Goal: Information Seeking & Learning: Learn about a topic

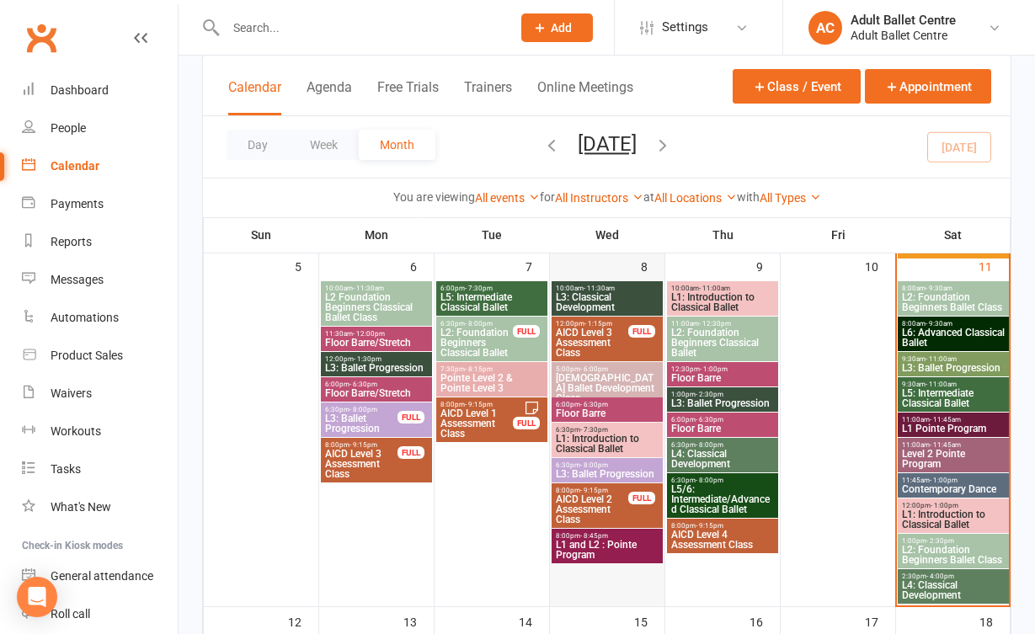
scroll to position [496, 0]
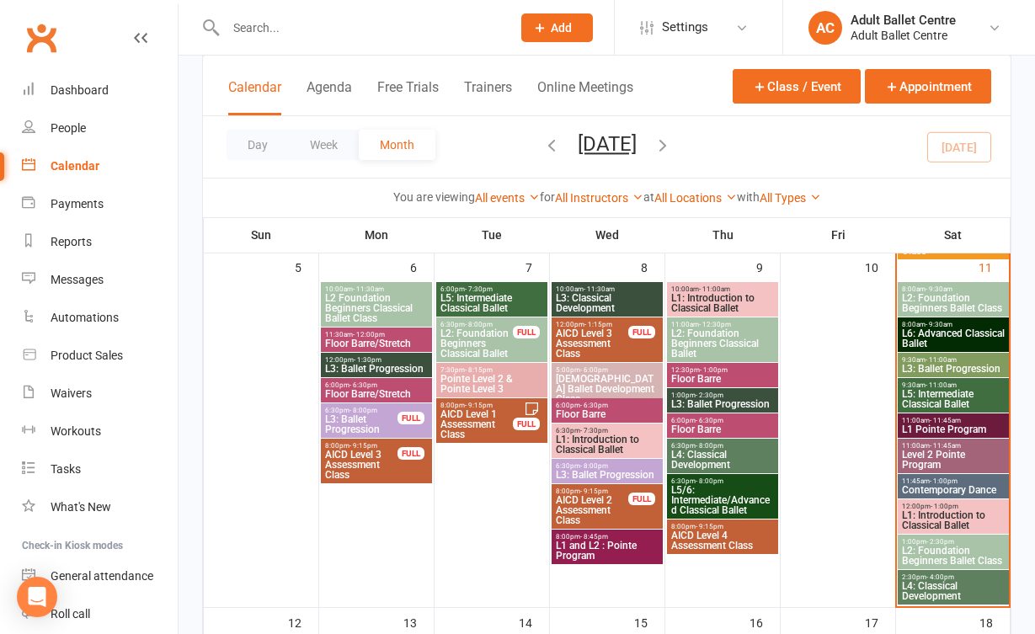
click at [951, 330] on span "L6: Advanced Classical Ballet" at bounding box center [953, 339] width 104 height 20
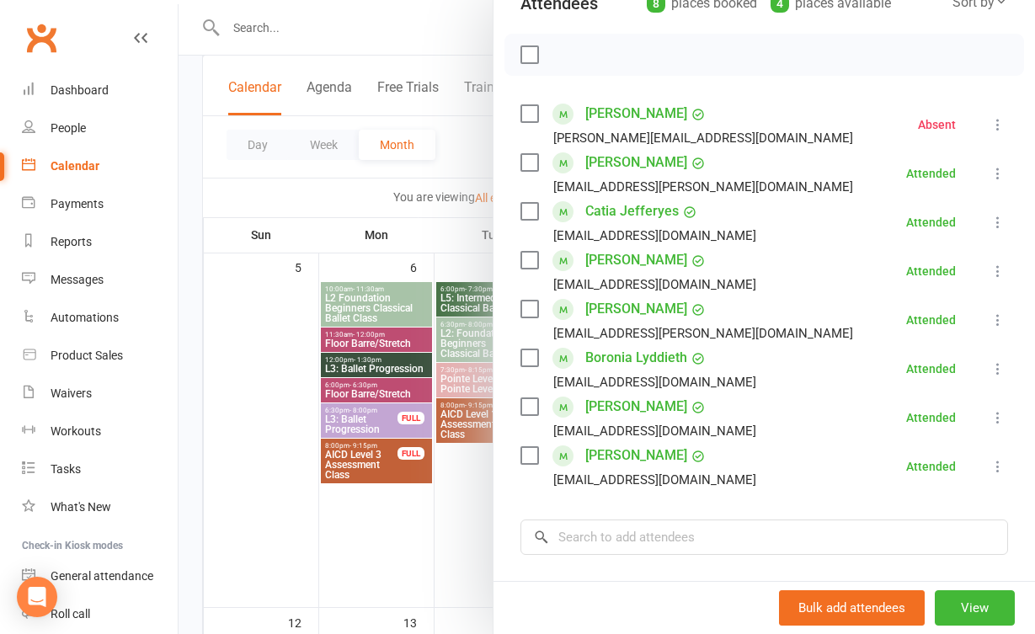
scroll to position [220, 0]
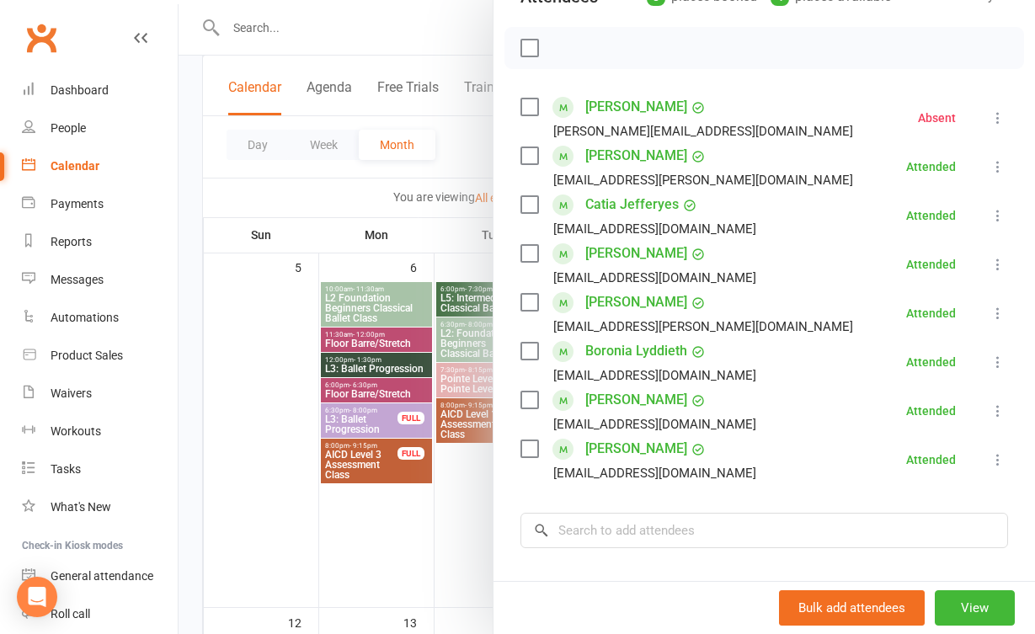
click at [458, 491] on div at bounding box center [607, 317] width 857 height 634
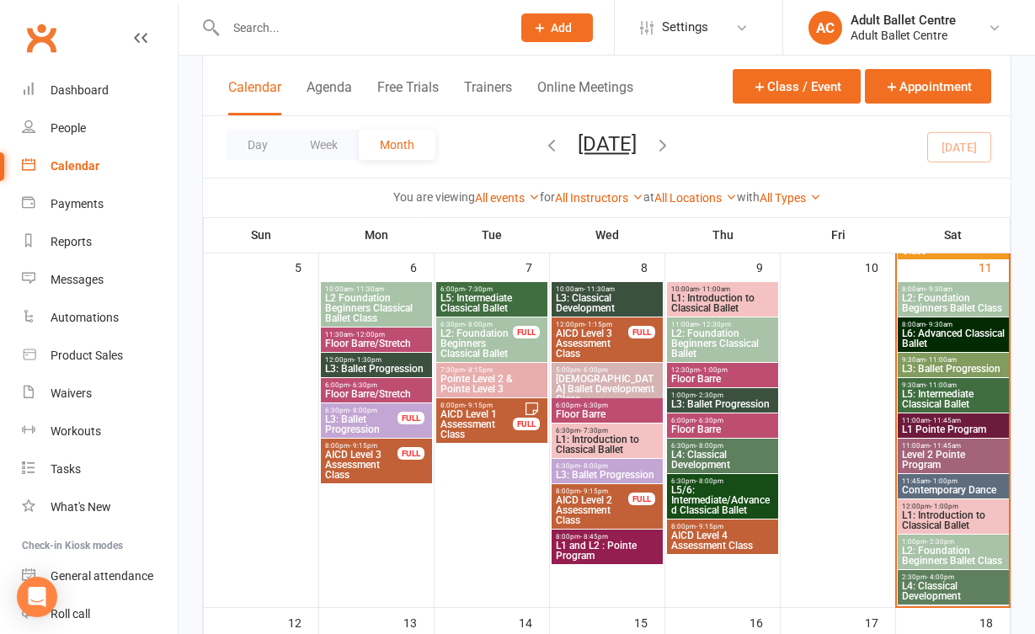
click at [964, 593] on span "L4: Classical Development" at bounding box center [953, 591] width 104 height 20
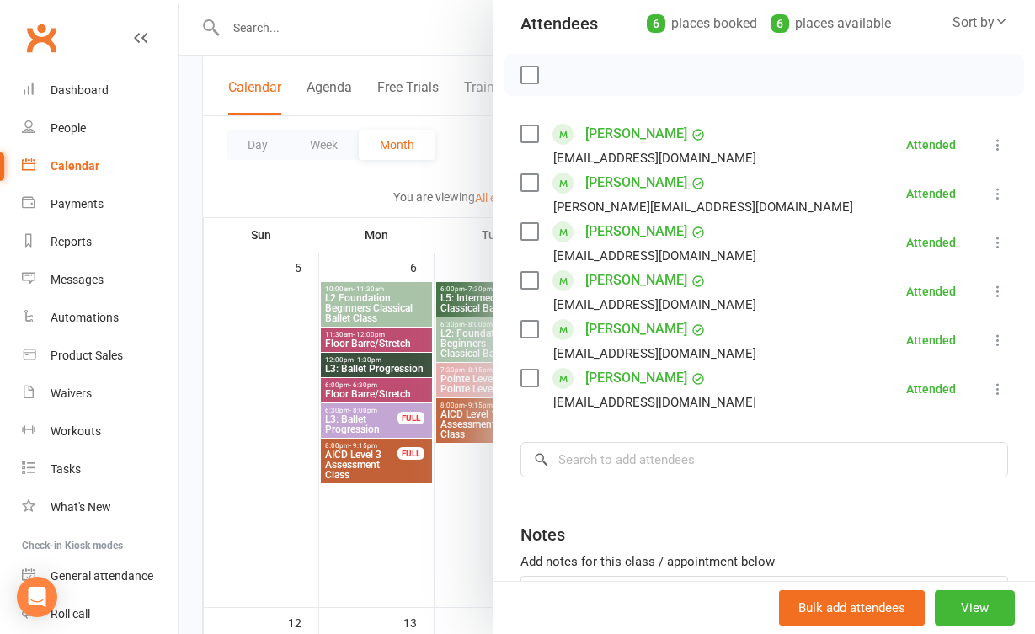
scroll to position [200, 0]
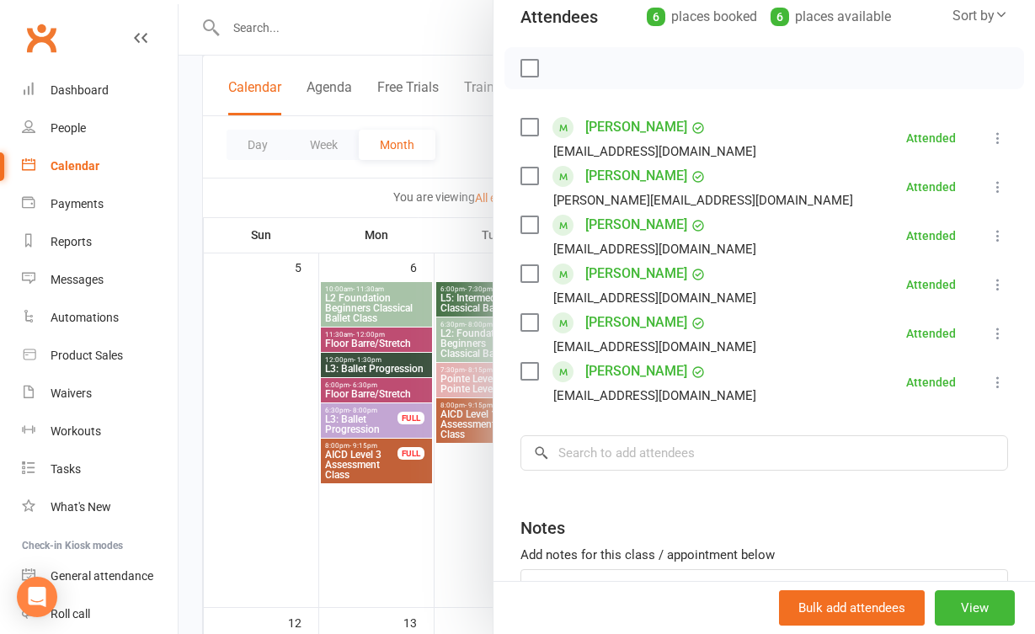
click at [417, 545] on div at bounding box center [607, 317] width 857 height 634
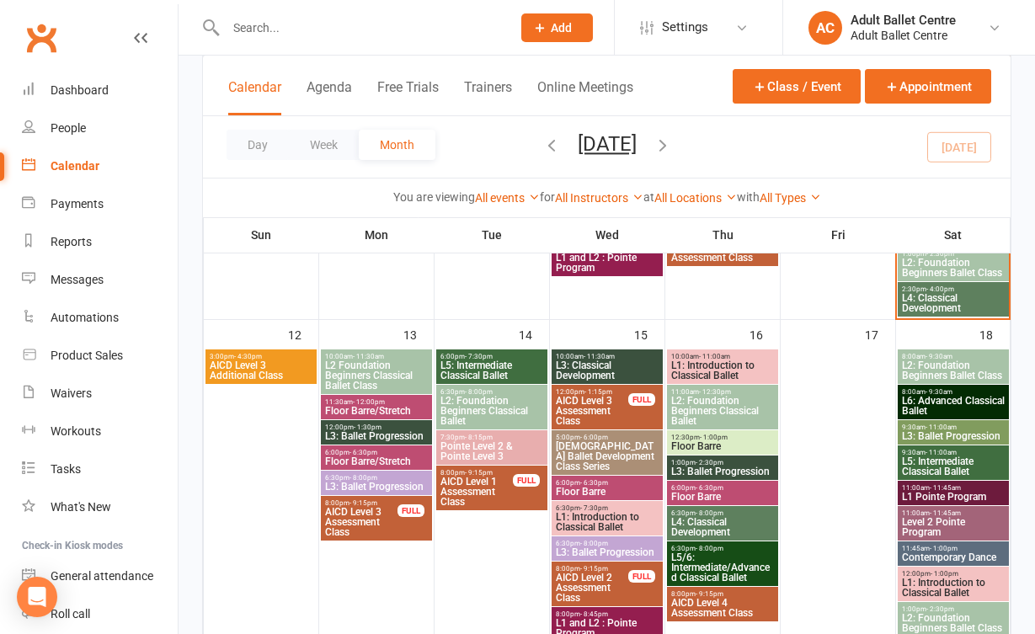
scroll to position [788, 0]
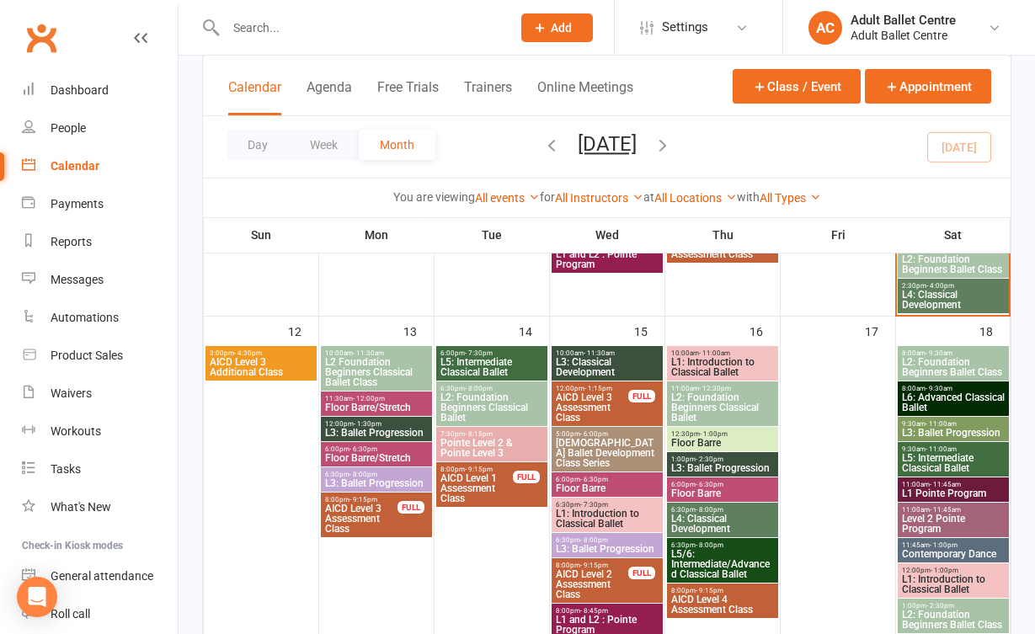
click at [375, 373] on span "L2 Foundation Beginners Classical Ballet Class" at bounding box center [376, 372] width 104 height 30
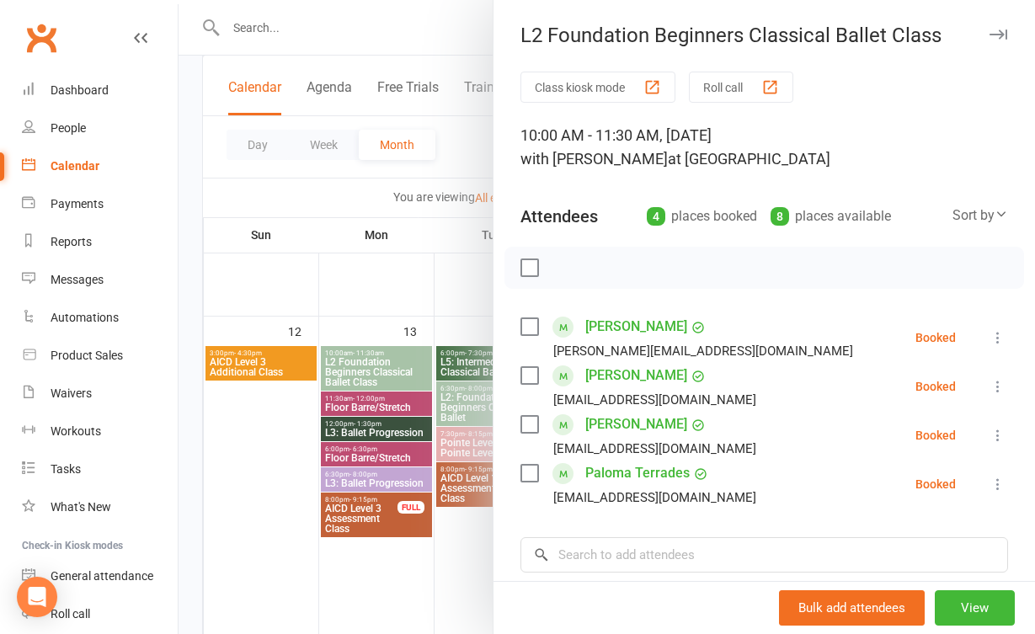
click at [441, 541] on div at bounding box center [607, 317] width 857 height 634
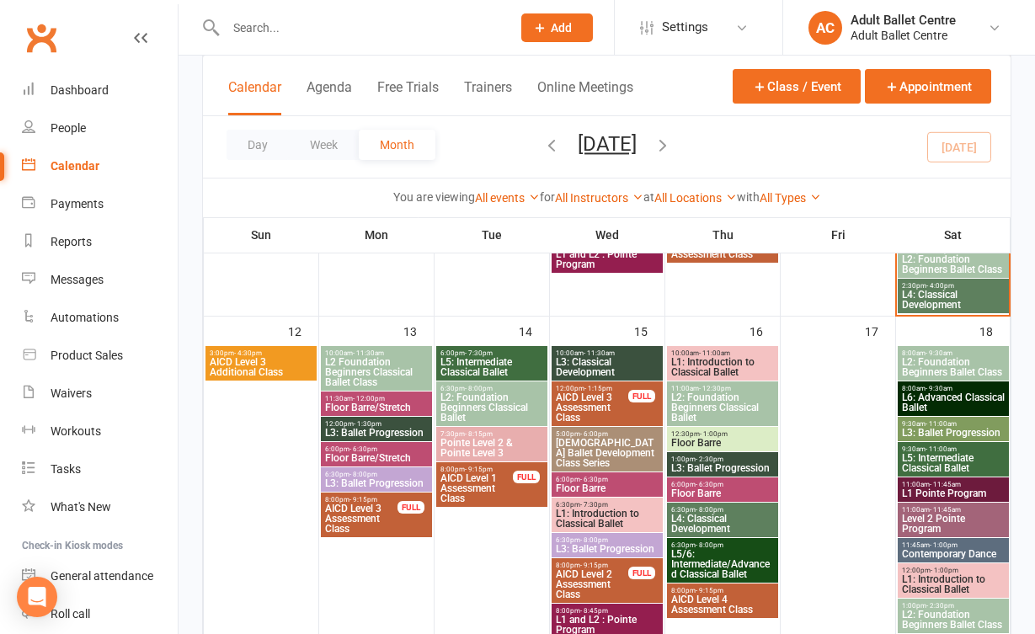
click at [492, 361] on span "L5: Intermediate Classical Ballet" at bounding box center [492, 367] width 104 height 20
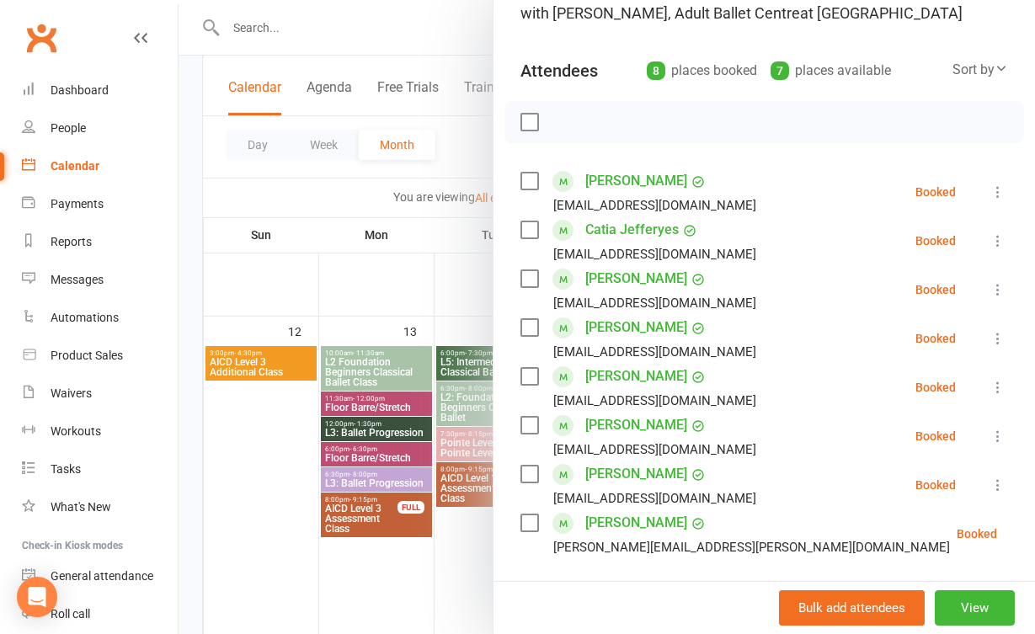
scroll to position [144, 0]
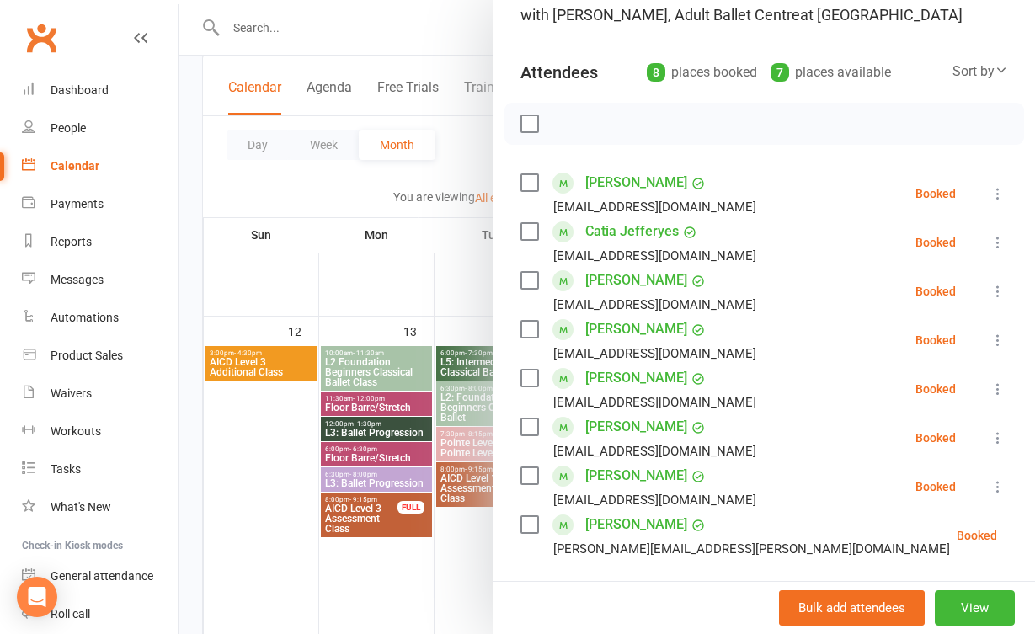
click at [436, 296] on div at bounding box center [607, 317] width 857 height 634
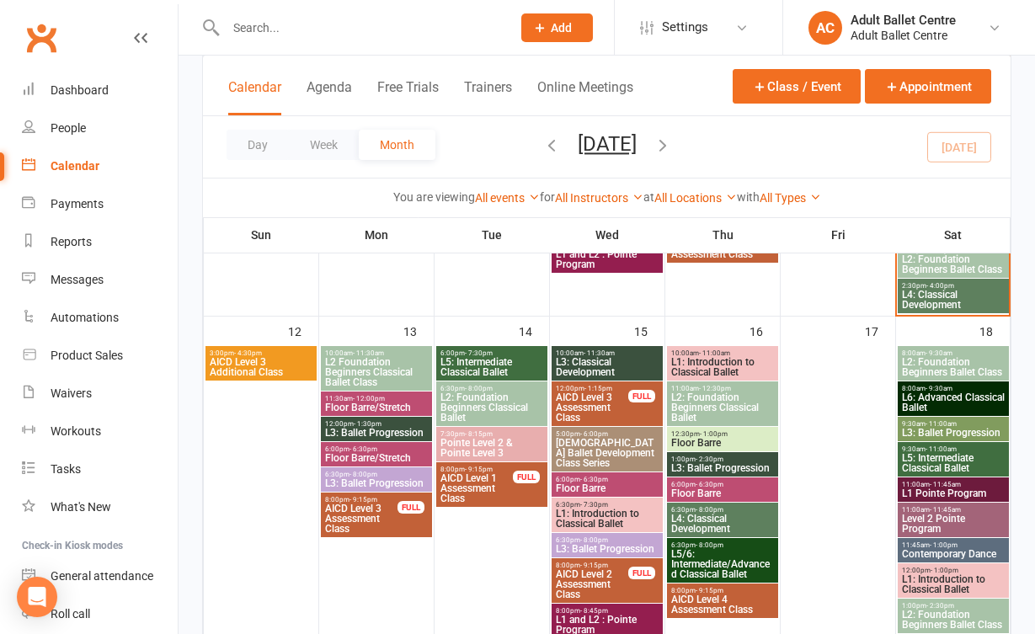
click at [473, 444] on span "Pointe Level 2 & Pointe Level 3" at bounding box center [492, 448] width 104 height 20
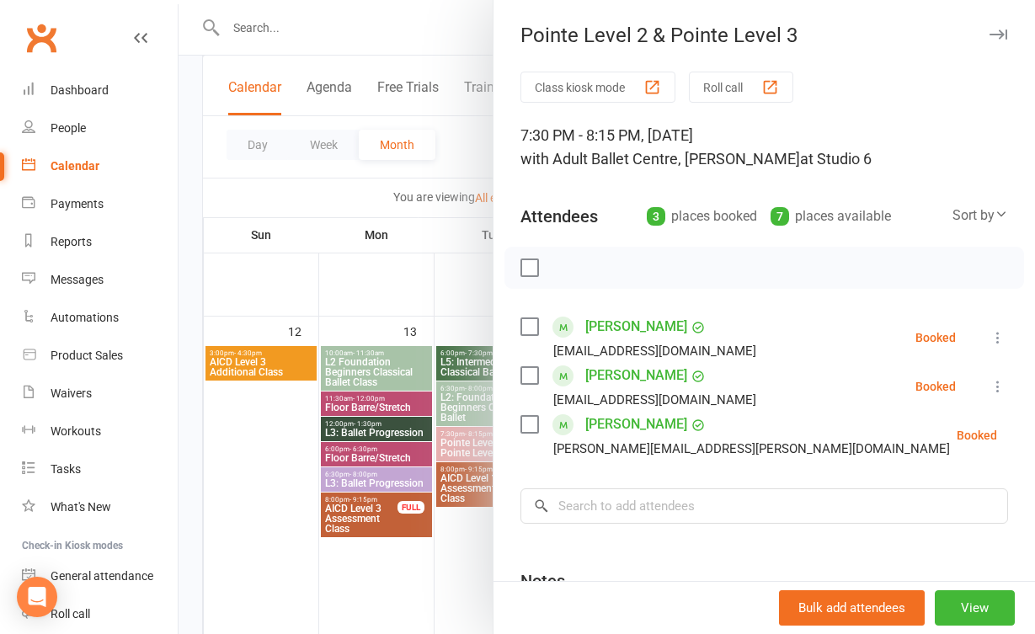
click at [429, 319] on div at bounding box center [607, 317] width 857 height 634
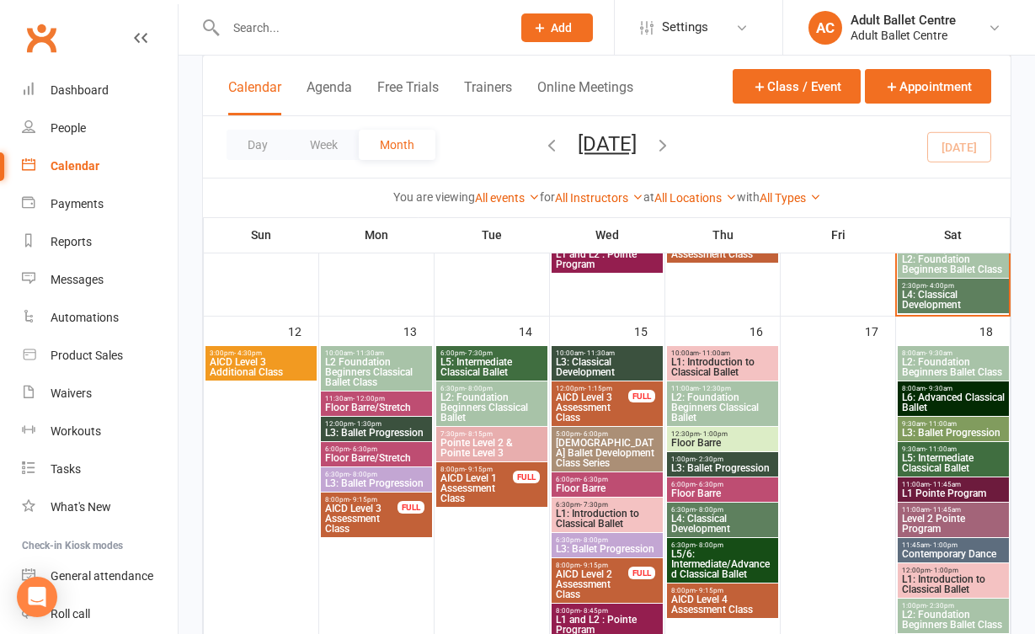
click at [690, 552] on span "L5/6: Intermediate/Advanced Classical Ballet" at bounding box center [723, 564] width 104 height 30
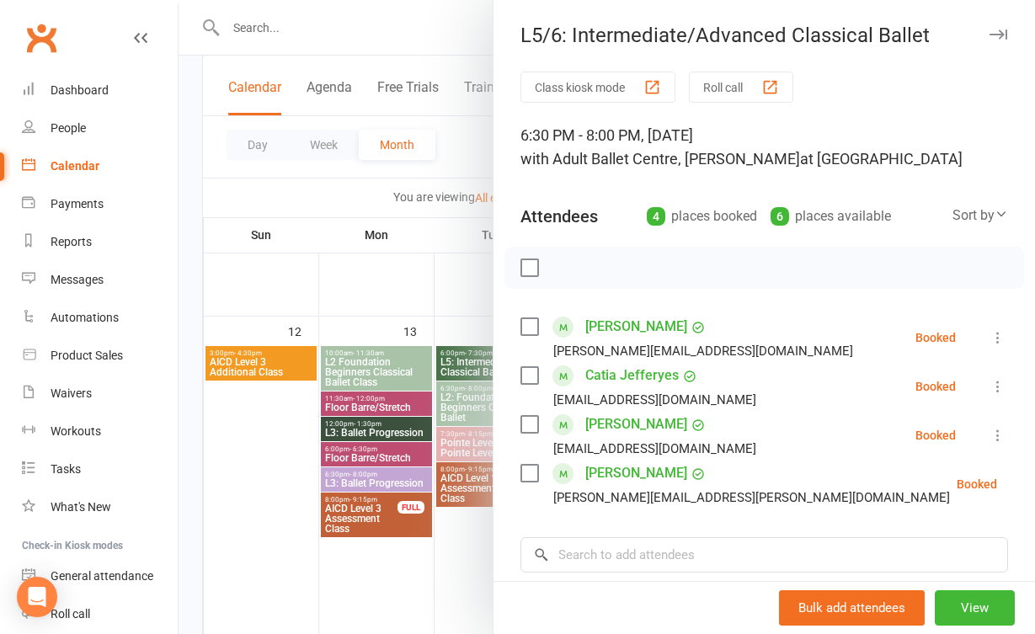
click at [500, 549] on div "Class kiosk mode Roll call 6:30 PM - 8:00 PM, [DATE] with Adult Ballet Centre, …" at bounding box center [765, 442] width 542 height 740
click at [381, 480] on div at bounding box center [607, 317] width 857 height 634
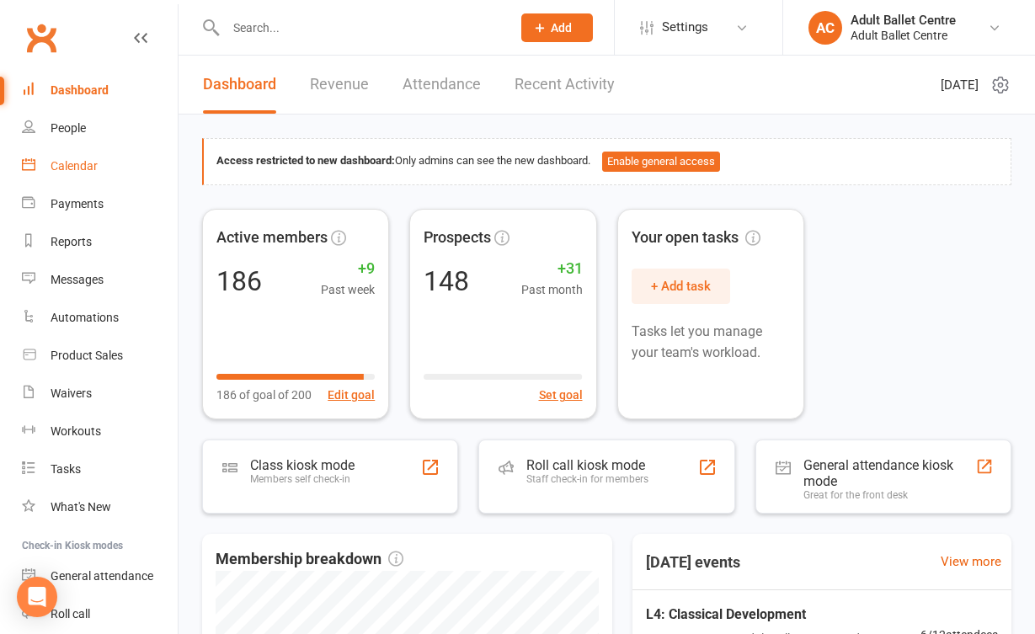
click at [112, 163] on link "Calendar" at bounding box center [100, 166] width 156 height 38
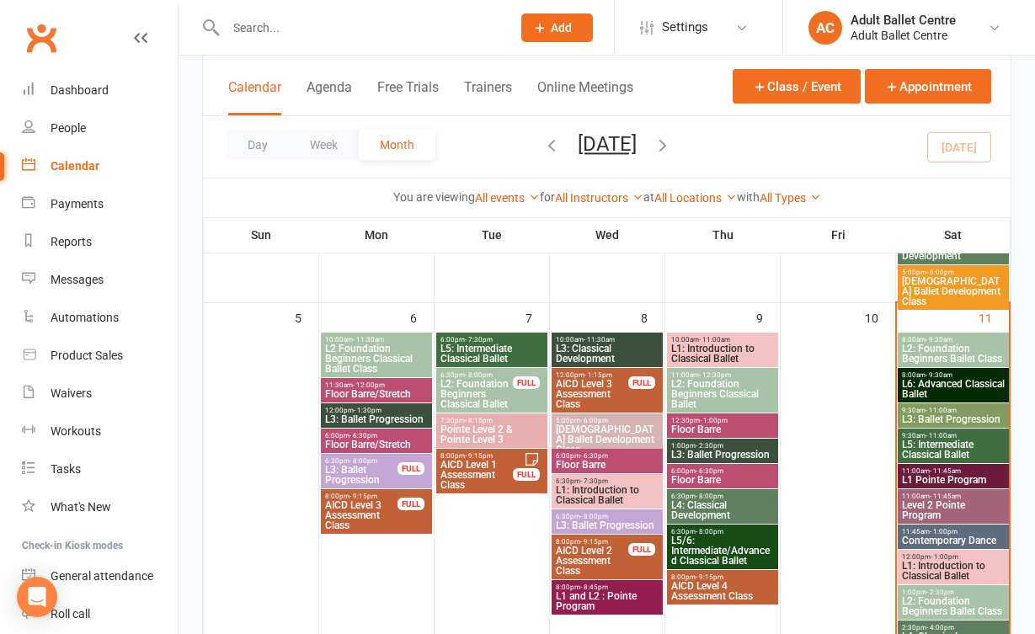
scroll to position [449, 0]
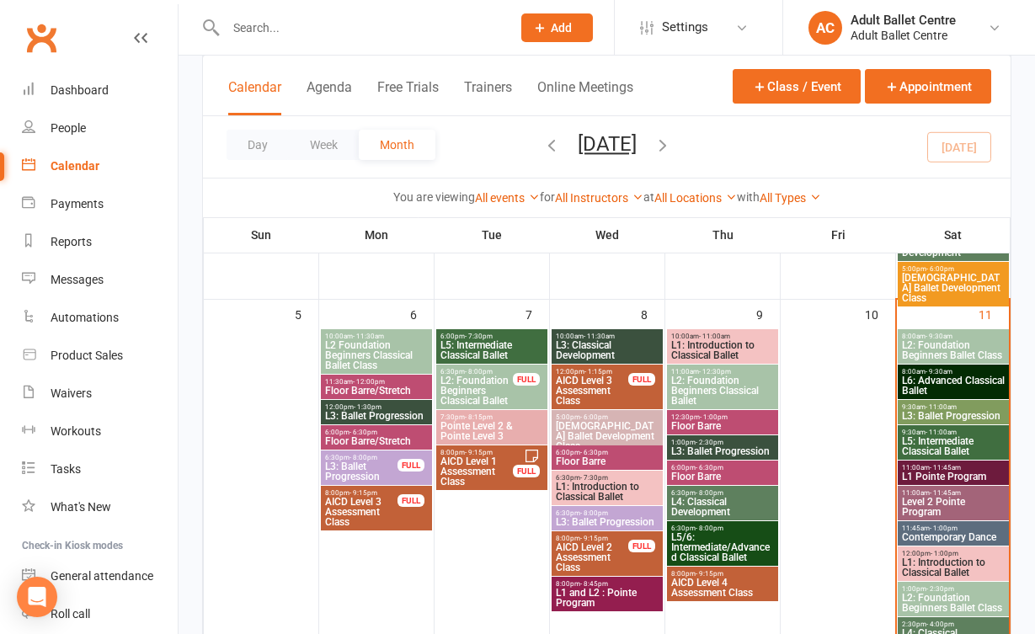
click at [949, 564] on span "L1: Introduction to Classical Ballet" at bounding box center [953, 568] width 104 height 20
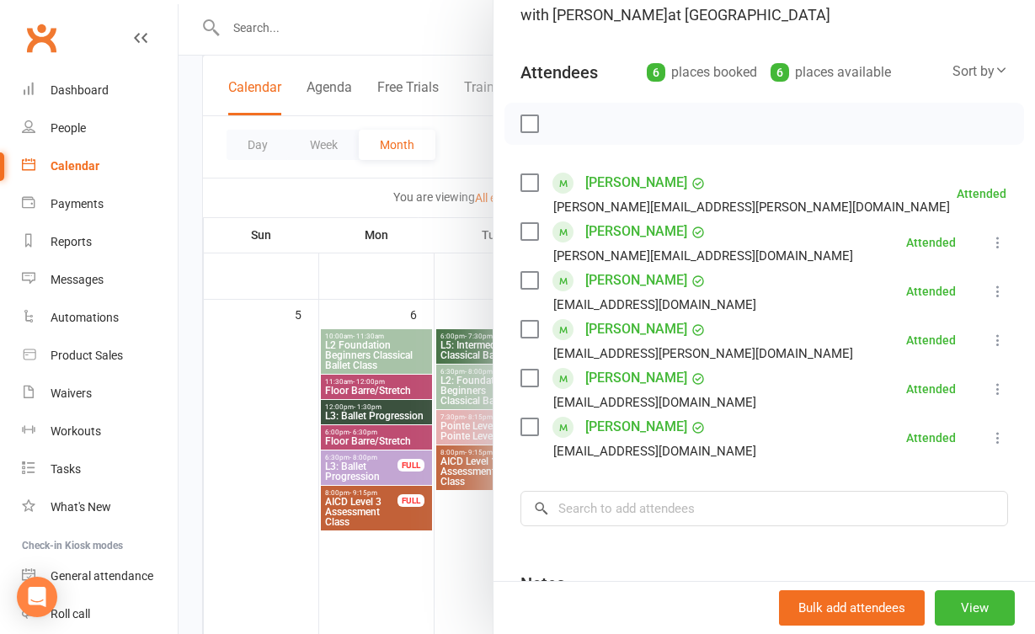
scroll to position [249, 0]
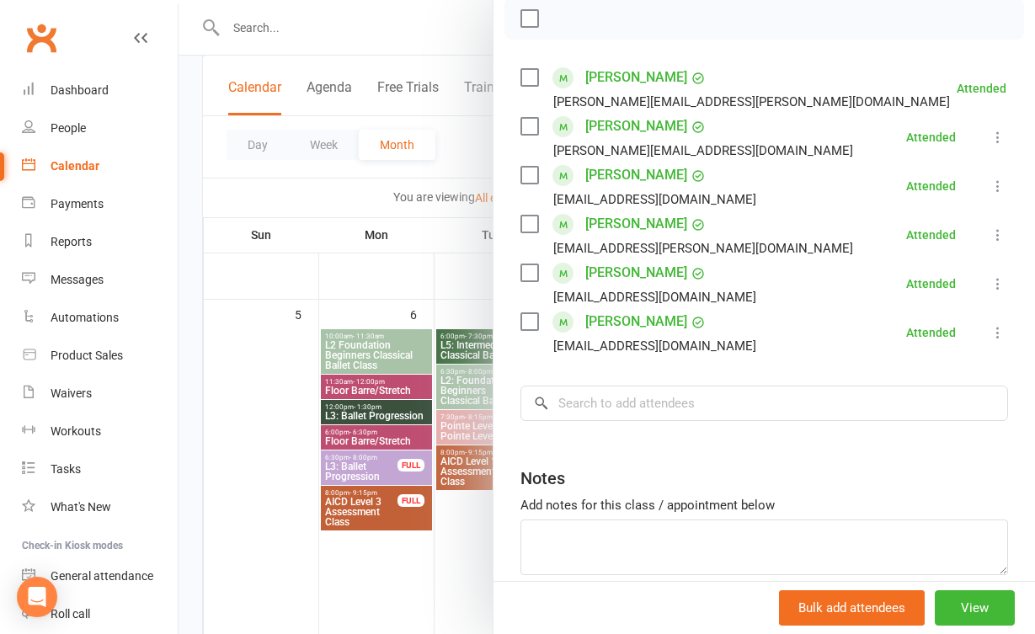
click at [420, 569] on div at bounding box center [607, 317] width 857 height 634
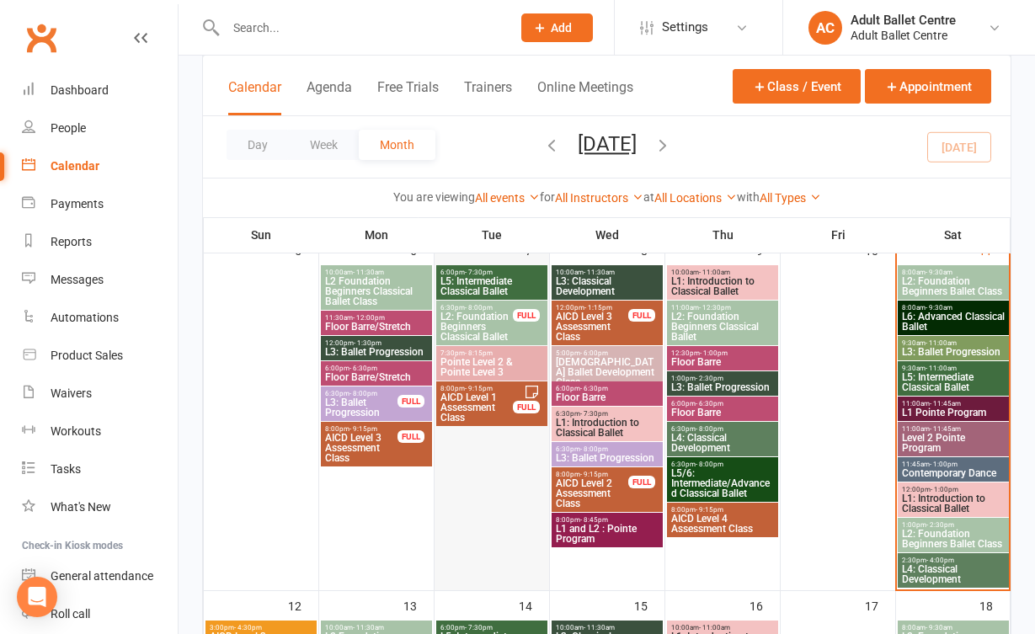
scroll to position [516, 0]
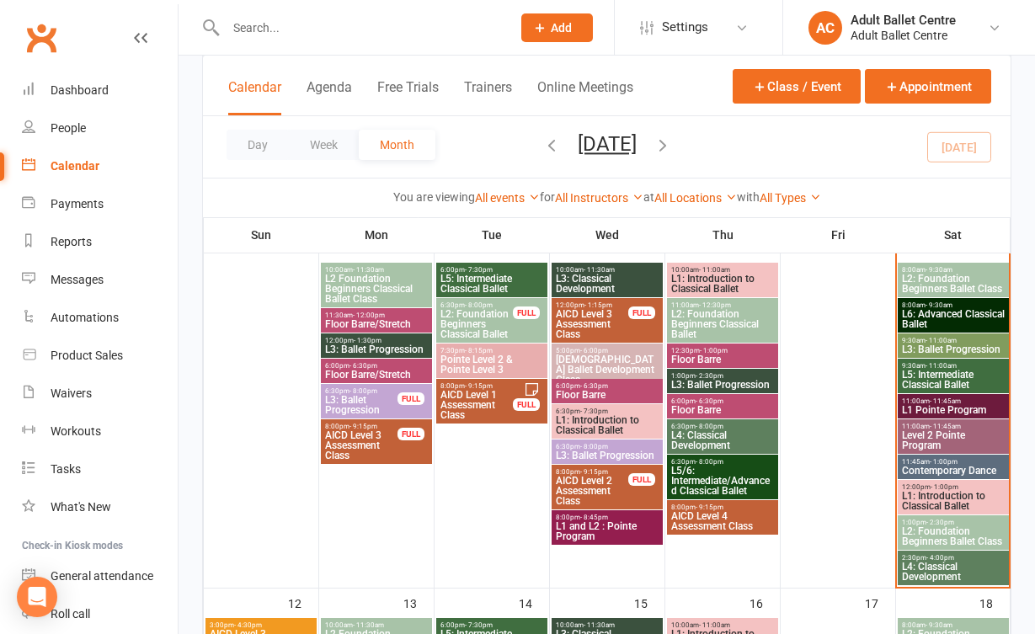
click at [923, 572] on span "L4: Classical Development" at bounding box center [953, 572] width 104 height 20
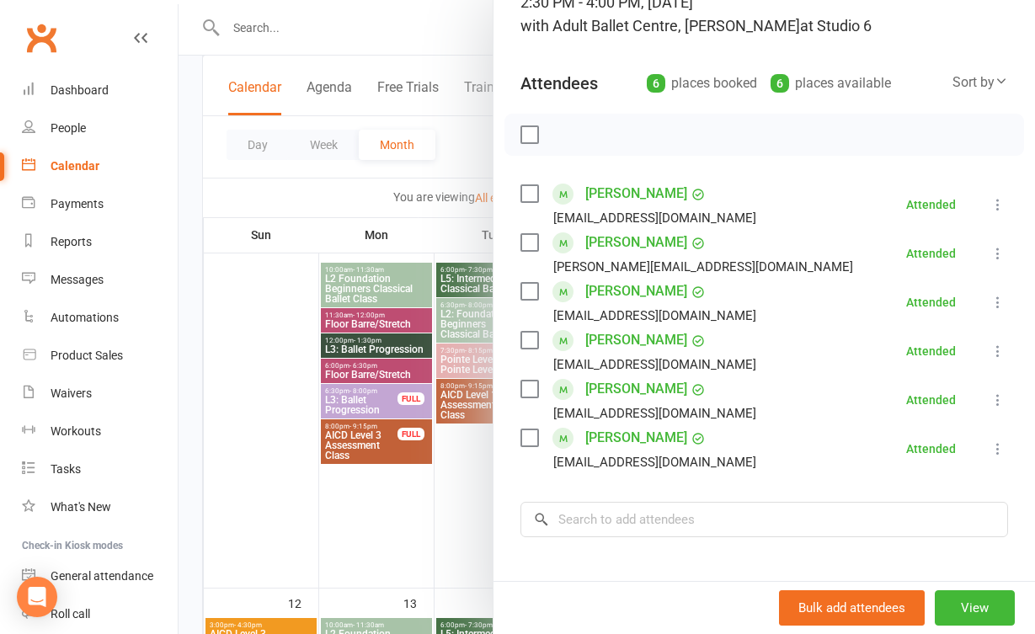
scroll to position [149, 0]
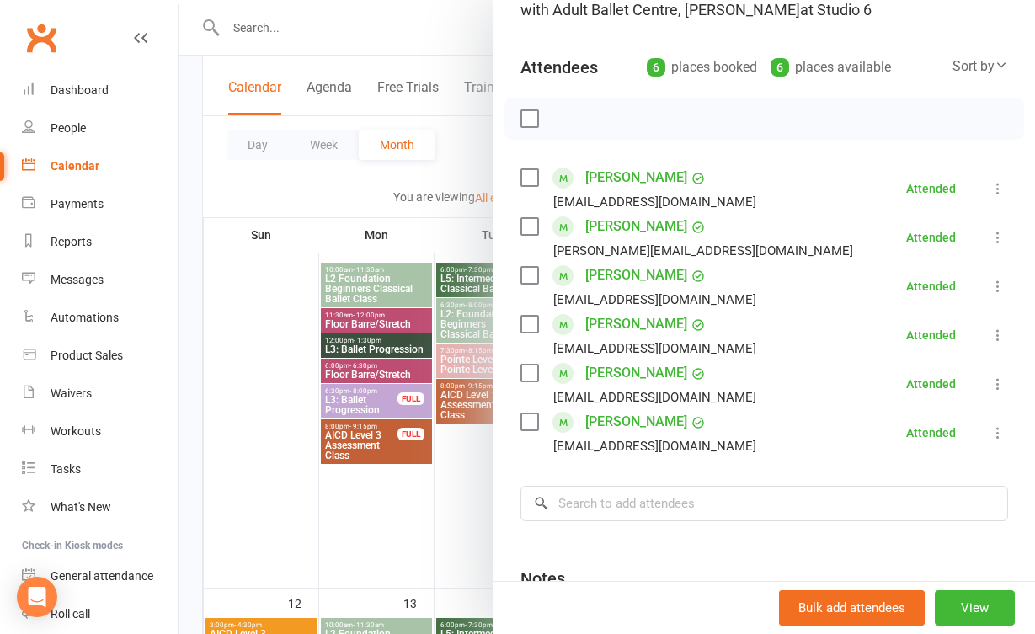
click at [428, 529] on div at bounding box center [607, 317] width 857 height 634
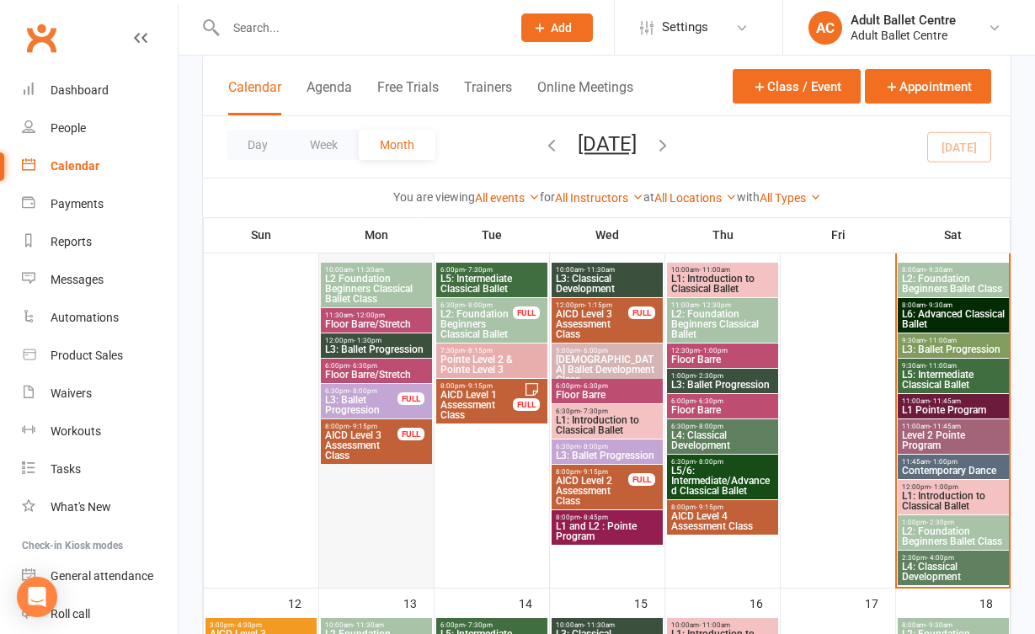
scroll to position [462, 0]
